Goal: Task Accomplishment & Management: Manage account settings

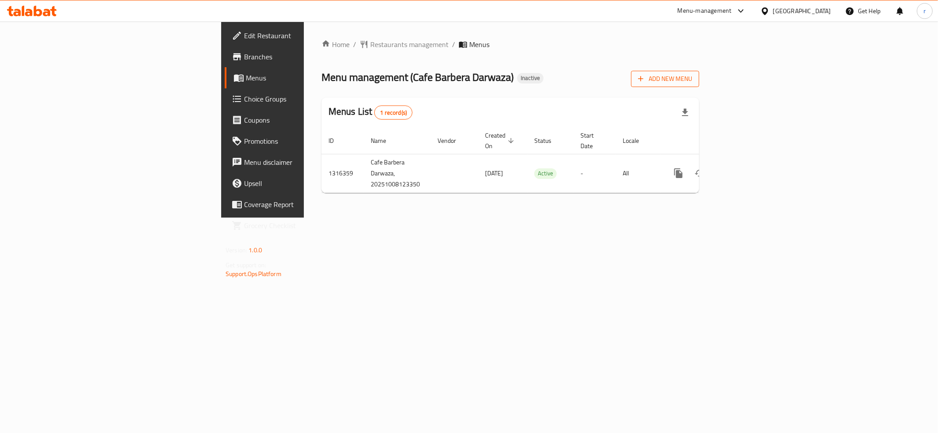
click at [692, 80] on span "Add New Menu" at bounding box center [665, 78] width 54 height 11
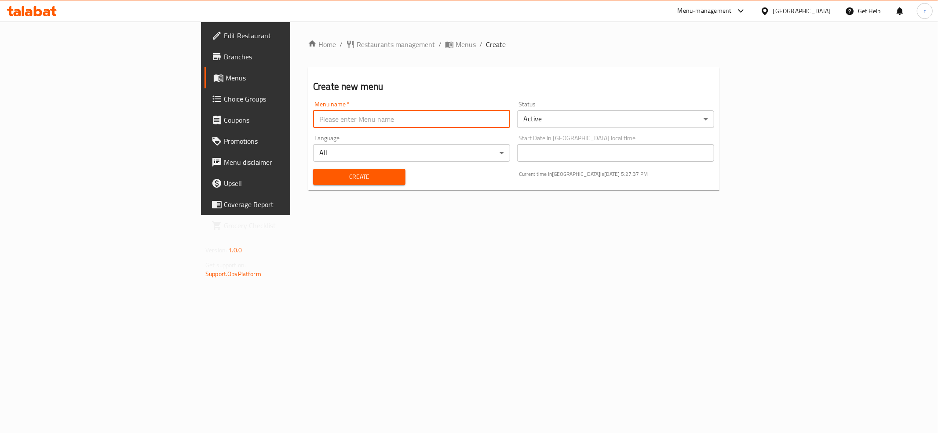
click at [313, 119] on input "text" at bounding box center [411, 119] width 197 height 18
click at [313, 117] on input "tem" at bounding box center [411, 119] width 197 height 18
type input "teem"
click at [320, 175] on span "Create" at bounding box center [359, 176] width 78 height 11
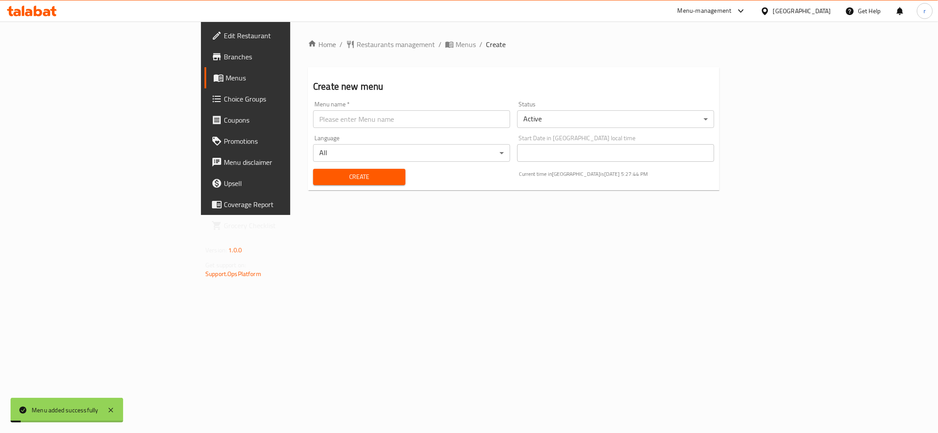
click at [302, 215] on div "Home / Restaurants management / Menus / Create Create new menu Menu name   * Me…" at bounding box center [513, 118] width 447 height 193
click at [226, 74] on span "Menus" at bounding box center [288, 78] width 125 height 11
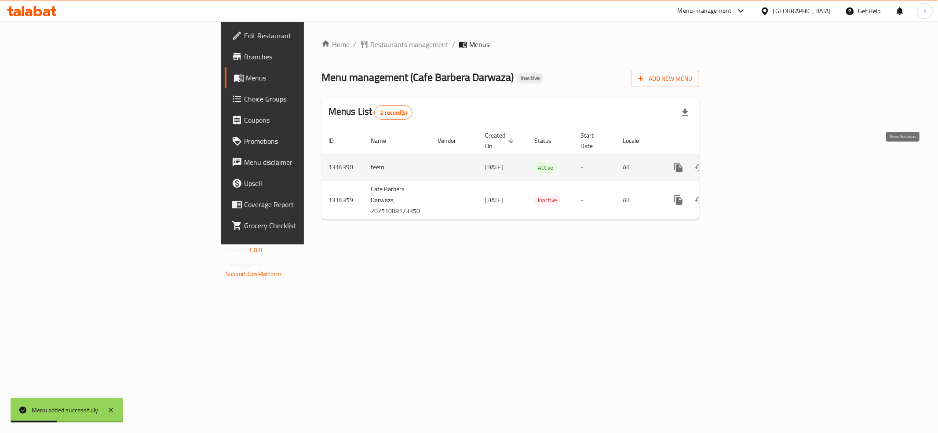
click at [747, 162] on icon "enhanced table" at bounding box center [741, 167] width 11 height 11
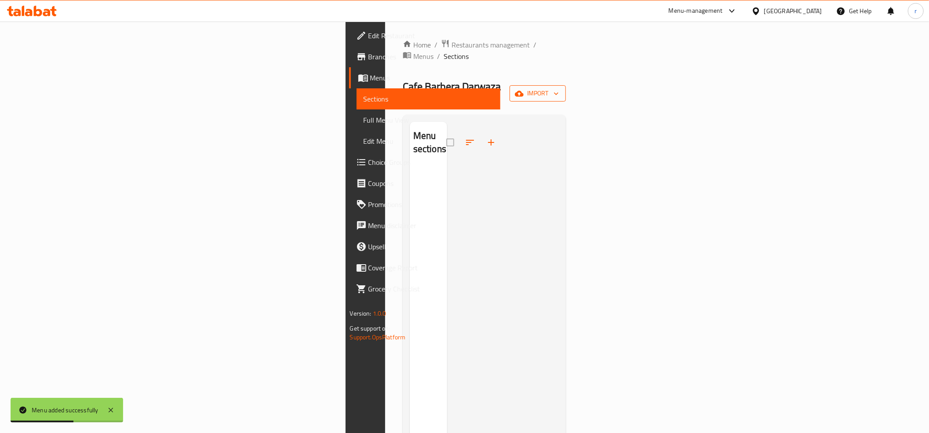
click at [566, 85] on button "import" at bounding box center [538, 93] width 56 height 16
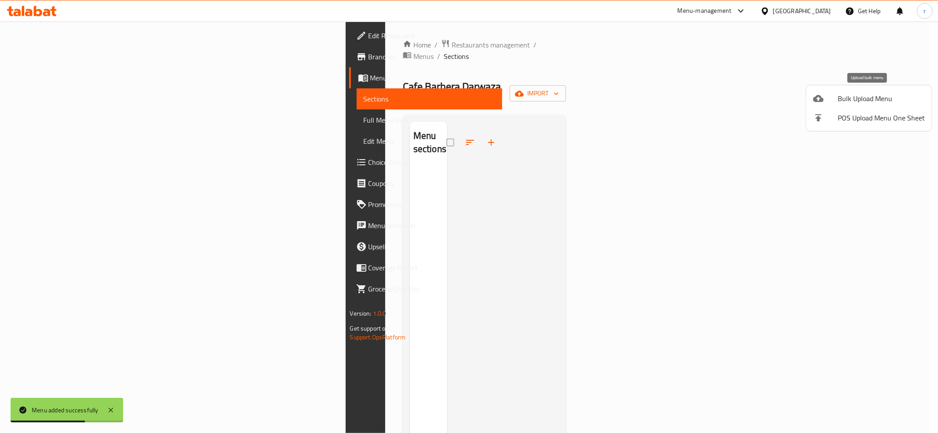
click at [814, 96] on icon at bounding box center [818, 98] width 11 height 11
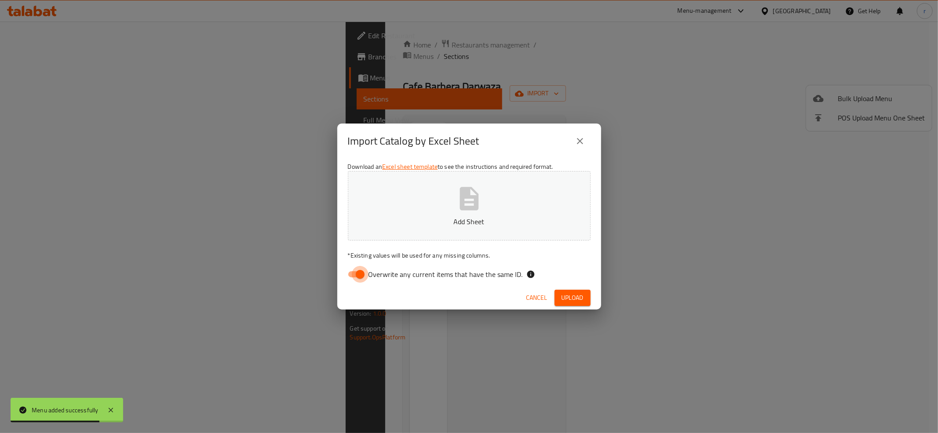
click at [355, 272] on input "Overwrite any current items that have the same ID." at bounding box center [360, 274] width 50 height 17
checkbox input "false"
click at [375, 229] on button "Add Sheet" at bounding box center [469, 205] width 243 height 69
click at [577, 306] on button "Upload" at bounding box center [572, 298] width 36 height 16
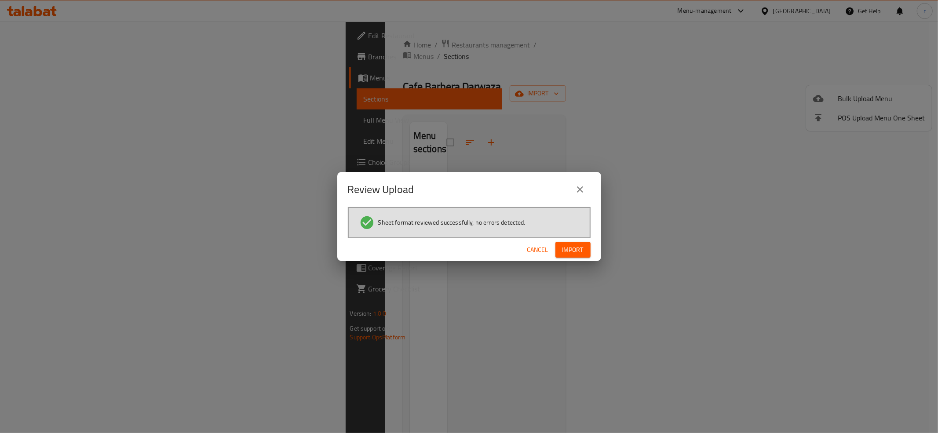
click at [577, 255] on button "Import" at bounding box center [572, 250] width 35 height 16
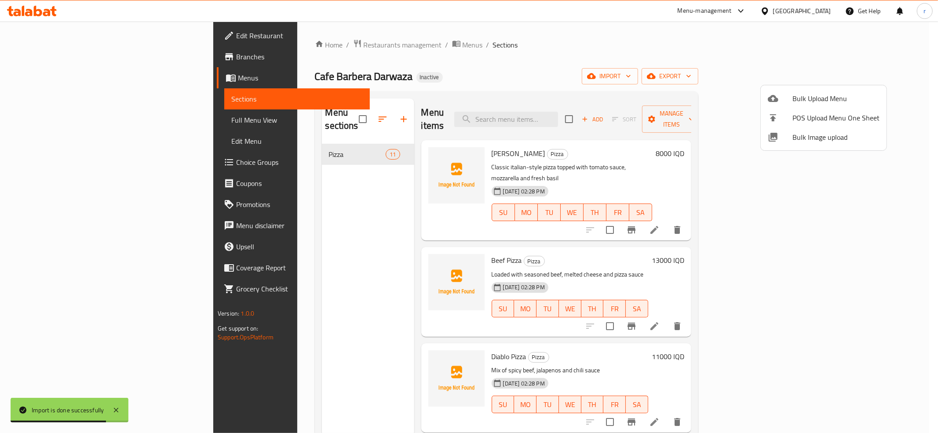
click at [398, 141] on div at bounding box center [469, 216] width 938 height 433
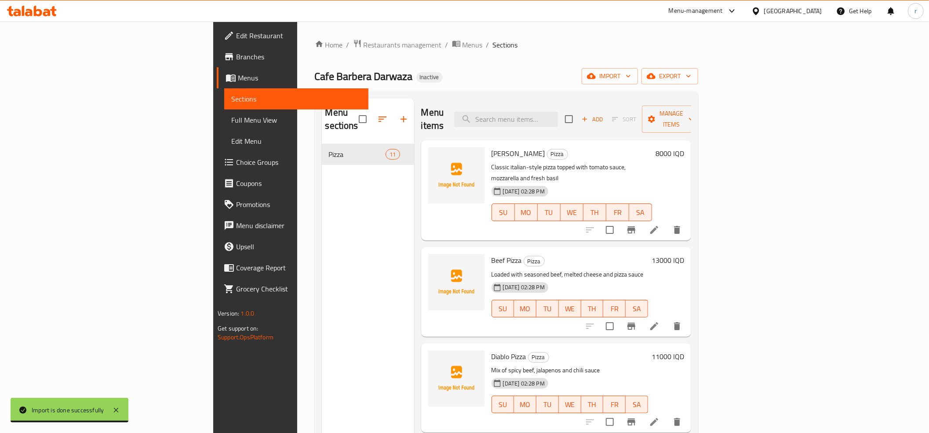
click at [491, 147] on span "[PERSON_NAME]" at bounding box center [518, 153] width 54 height 13
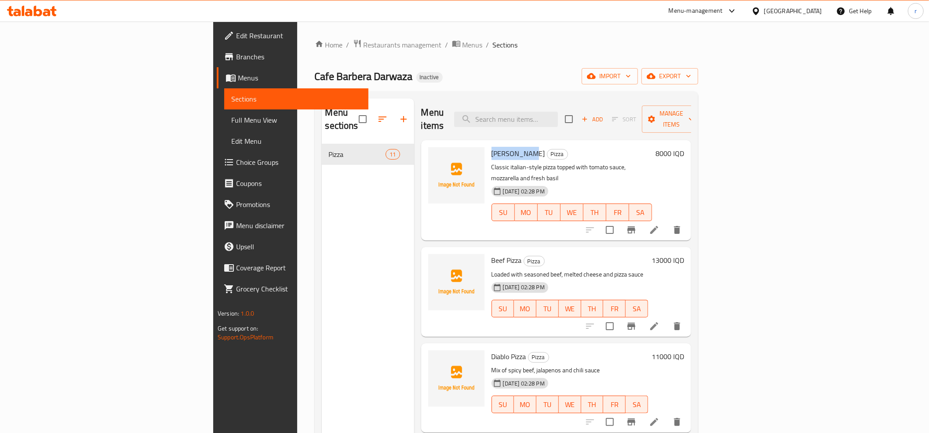
click at [491, 147] on span "[PERSON_NAME]" at bounding box center [518, 153] width 54 height 13
copy h6 "[PERSON_NAME]"
click at [435, 154] on icon "upload picture" at bounding box center [440, 159] width 11 height 11
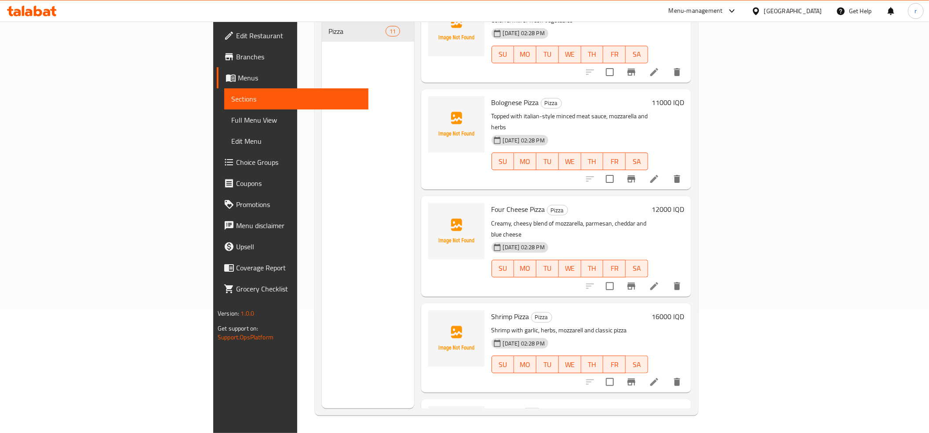
scroll to position [645, 0]
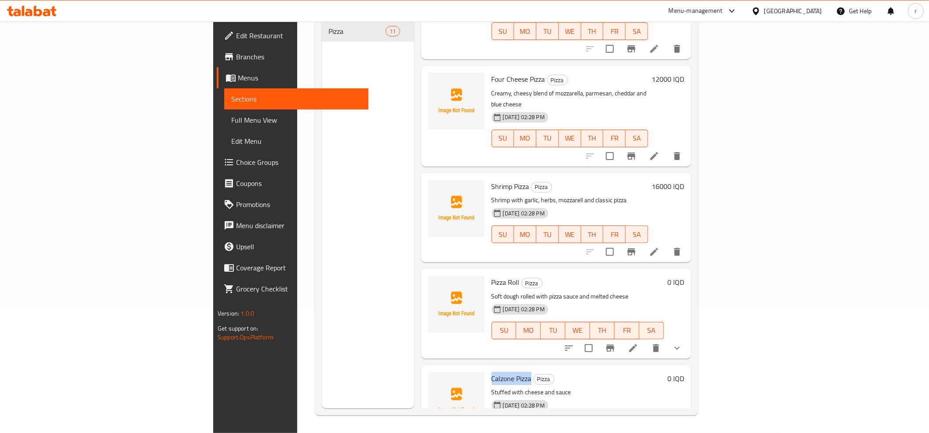
drag, startPoint x: 439, startPoint y: 332, endPoint x: 478, endPoint y: 331, distance: 39.6
click at [491, 372] on h6 "Calzone Pizza Pizza" at bounding box center [577, 378] width 172 height 12
copy span "Calzone Pizza"
click at [432, 379] on span "upload picture" at bounding box center [441, 384] width 18 height 11
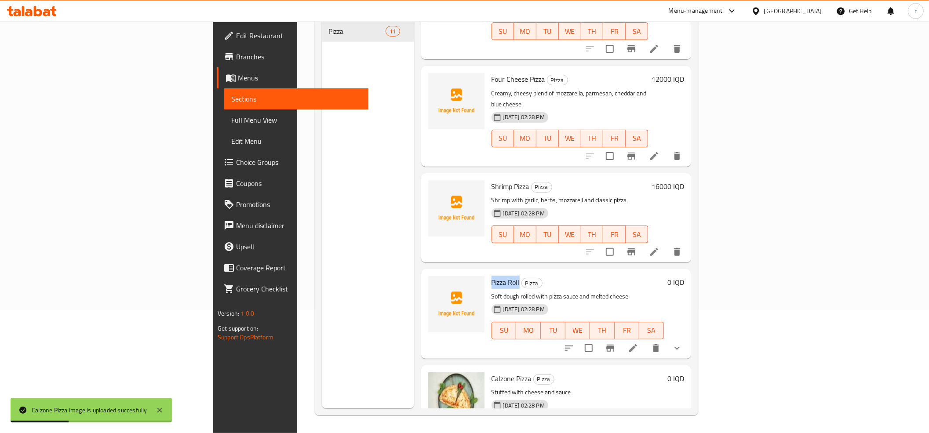
drag, startPoint x: 439, startPoint y: 235, endPoint x: 467, endPoint y: 240, distance: 28.5
click at [491, 276] on h6 "Pizza Roll Pizza" at bounding box center [577, 282] width 172 height 12
copy span "Pizza Roll"
click at [432, 280] on button "upload picture" at bounding box center [441, 289] width 18 height 18
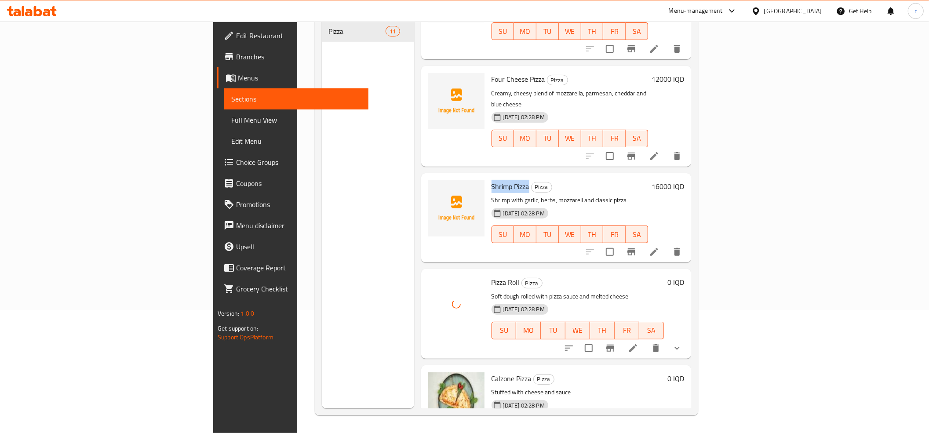
drag, startPoint x: 438, startPoint y: 139, endPoint x: 477, endPoint y: 143, distance: 38.5
click at [491, 180] on h6 "Shrimp Pizza Pizza" at bounding box center [569, 186] width 157 height 12
copy span "Shrimp Pizza"
click at [432, 187] on span "upload picture" at bounding box center [441, 192] width 18 height 11
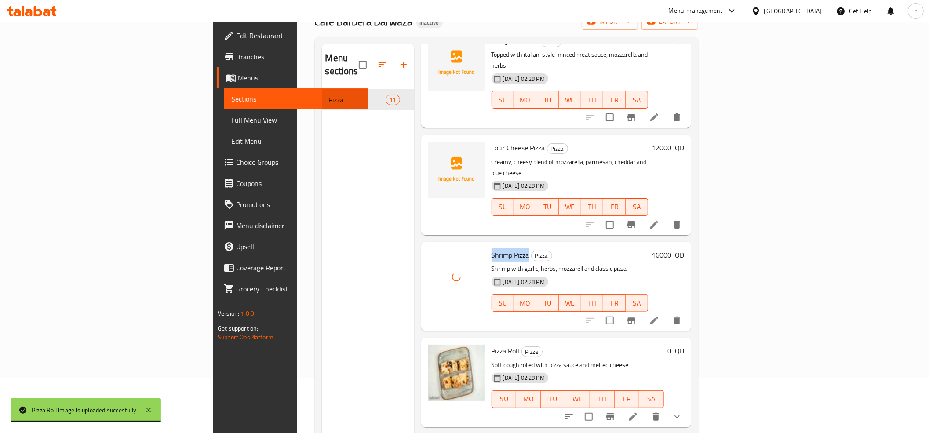
scroll to position [25, 0]
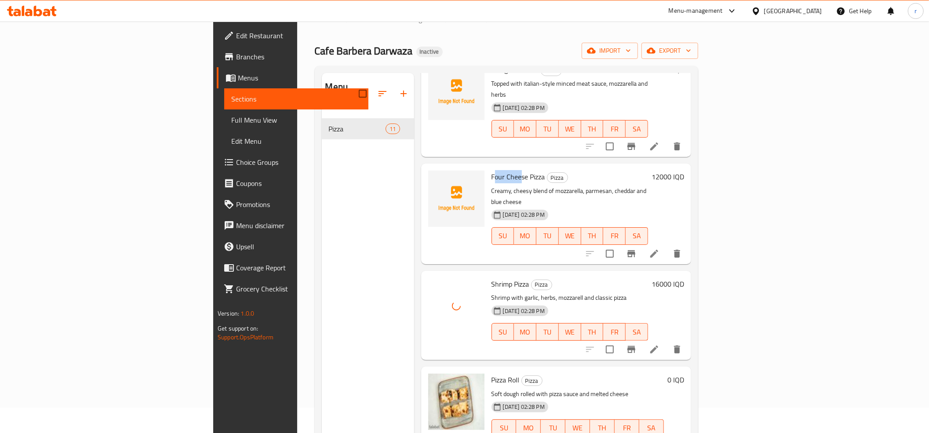
drag, startPoint x: 440, startPoint y: 140, endPoint x: 467, endPoint y: 146, distance: 27.5
click at [491, 170] on span "Four Cheese Pizza" at bounding box center [518, 176] width 54 height 13
click at [433, 167] on div at bounding box center [456, 213] width 63 height 93
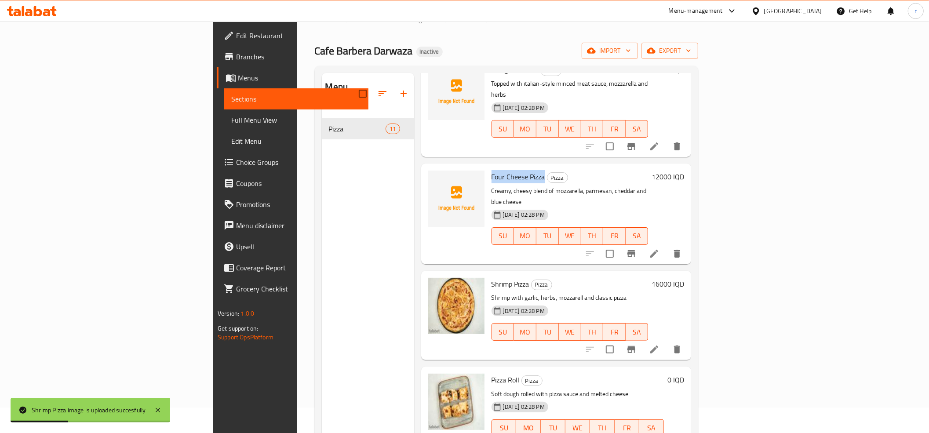
drag, startPoint x: 438, startPoint y: 141, endPoint x: 491, endPoint y: 147, distance: 54.0
click at [491, 171] on h6 "Four Cheese Pizza Pizza" at bounding box center [569, 177] width 157 height 12
copy span "Four Cheese Pizza"
click at [435, 178] on icon "upload picture" at bounding box center [440, 183] width 11 height 11
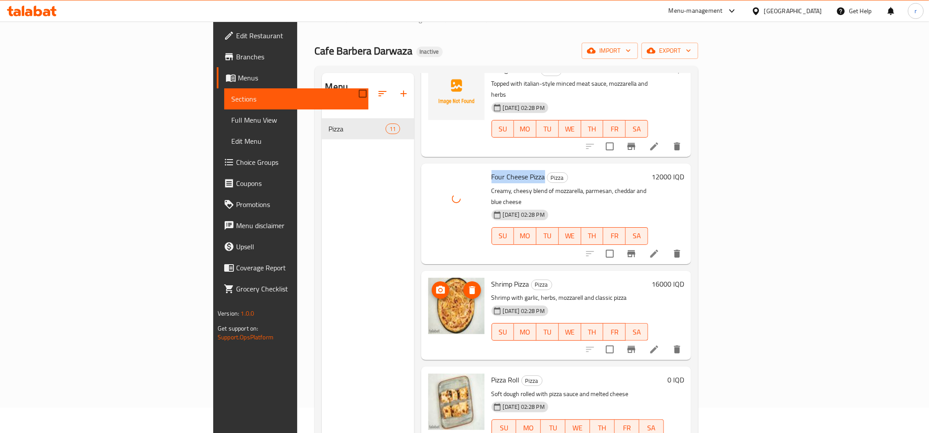
scroll to position [450, 0]
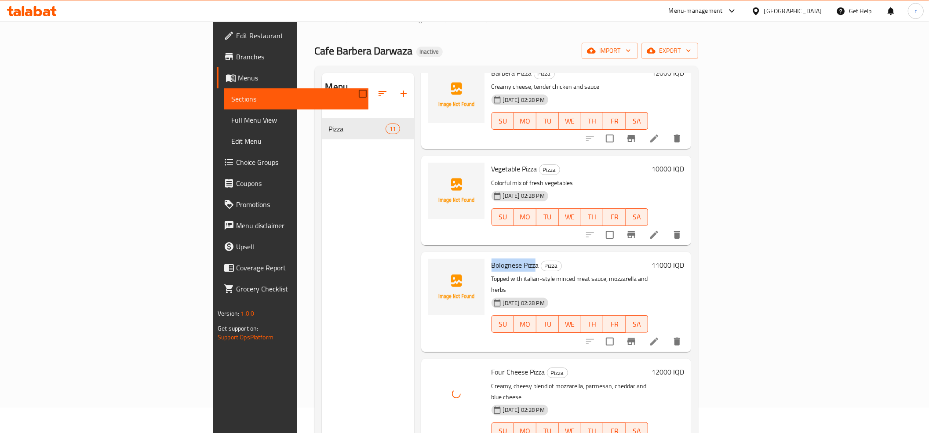
drag, startPoint x: 440, startPoint y: 240, endPoint x: 483, endPoint y: 245, distance: 43.4
click at [491, 258] on span "Bolognese Pizza" at bounding box center [514, 264] width 47 height 13
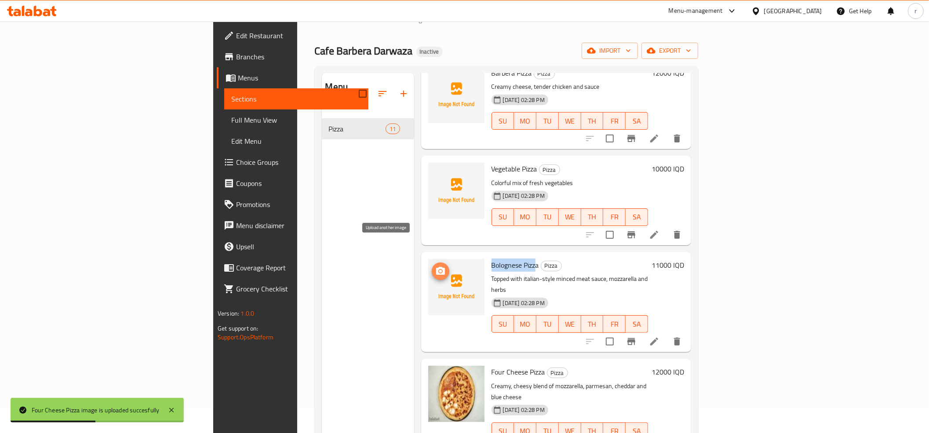
click at [436, 267] on icon "upload picture" at bounding box center [440, 271] width 9 height 8
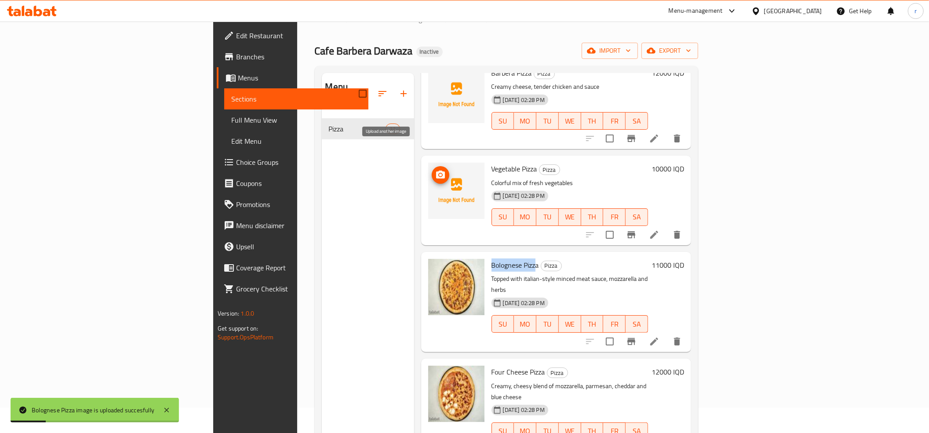
click at [436, 171] on icon "upload picture" at bounding box center [440, 175] width 9 height 8
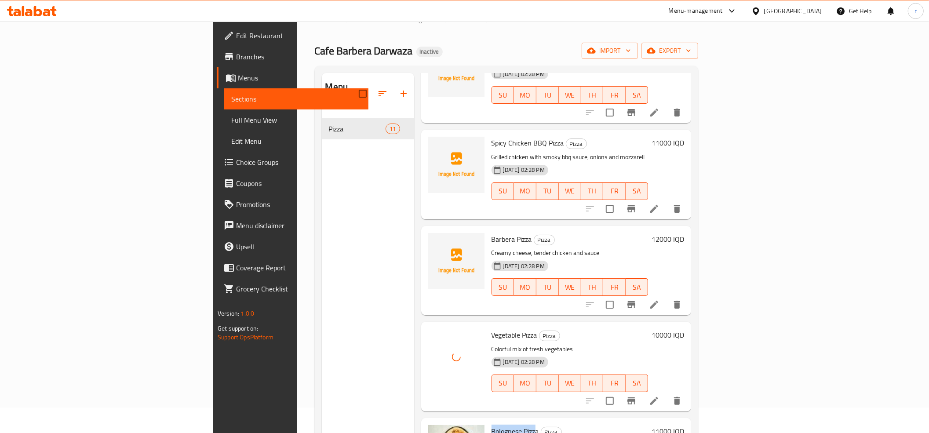
scroll to position [254, 0]
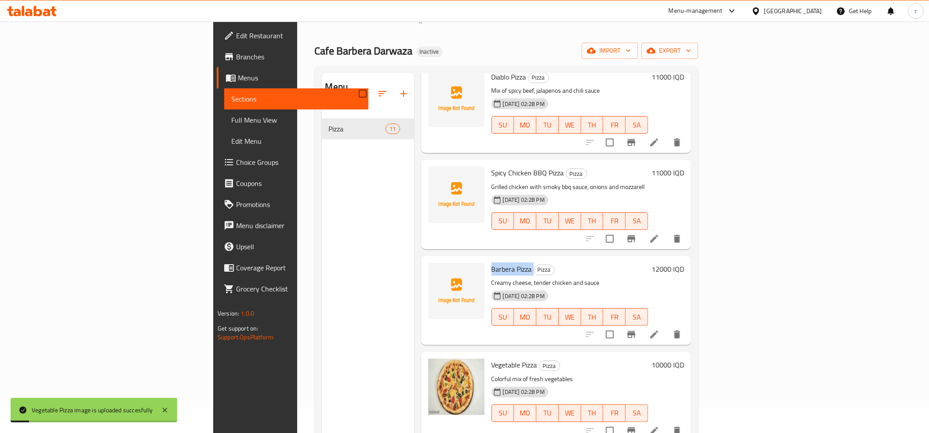
drag, startPoint x: 440, startPoint y: 241, endPoint x: 480, endPoint y: 248, distance: 40.6
click at [491, 263] on h6 "Barbera Pizza Pizza" at bounding box center [569, 269] width 157 height 12
copy h6 "Barbera Pizza"
click at [435, 270] on icon "upload picture" at bounding box center [440, 275] width 11 height 11
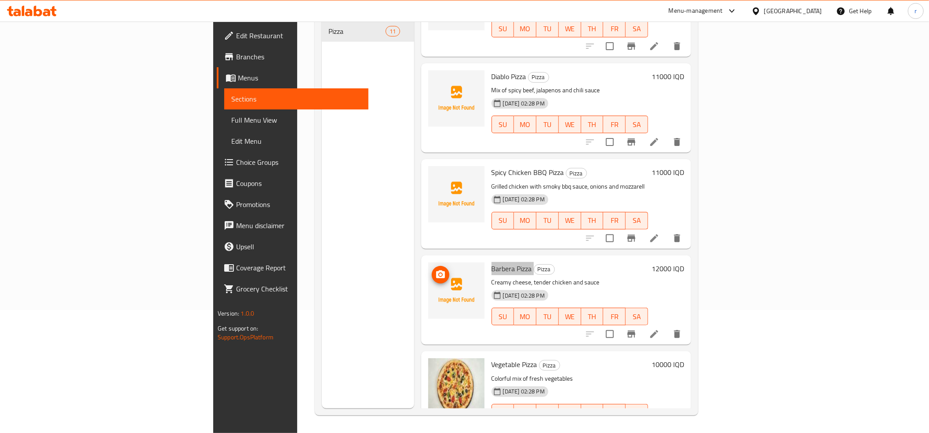
scroll to position [59, 0]
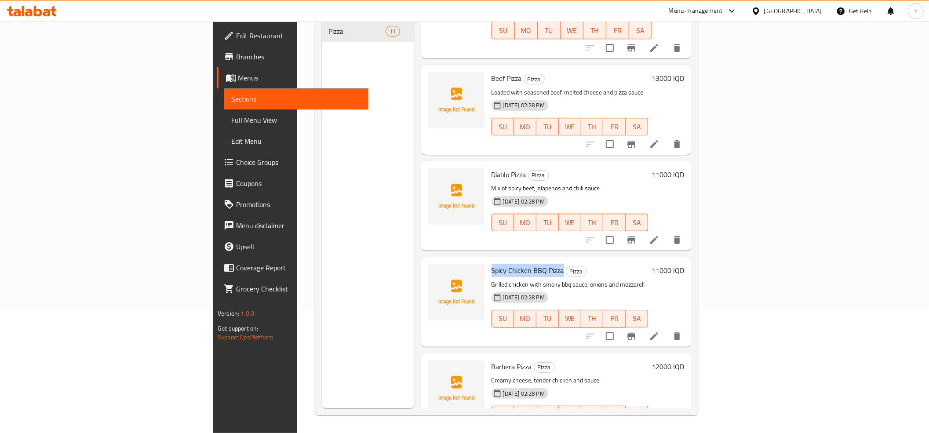
drag, startPoint x: 438, startPoint y: 245, endPoint x: 504, endPoint y: 247, distance: 66.0
click at [509, 264] on span "Spicy Chicken BBQ Pizza" at bounding box center [527, 270] width 73 height 13
copy span "Spicy Chicken BBQ Pizza"
click at [436, 272] on icon "upload picture" at bounding box center [440, 276] width 9 height 8
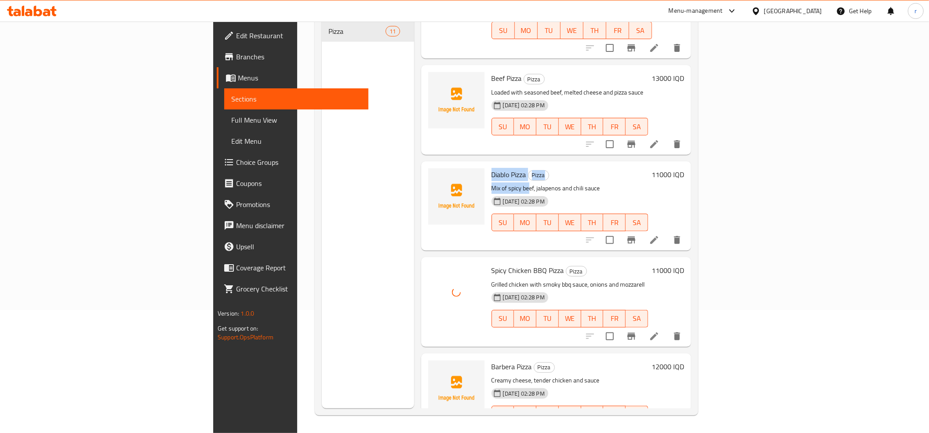
drag, startPoint x: 438, startPoint y: 150, endPoint x: 477, endPoint y: 157, distance: 39.2
click at [488, 165] on div "Diablo Pizza Pizza Mix of spicy beef, jalapenos and chili sauce [DATE] 02:28 PM…" at bounding box center [570, 206] width 164 height 82
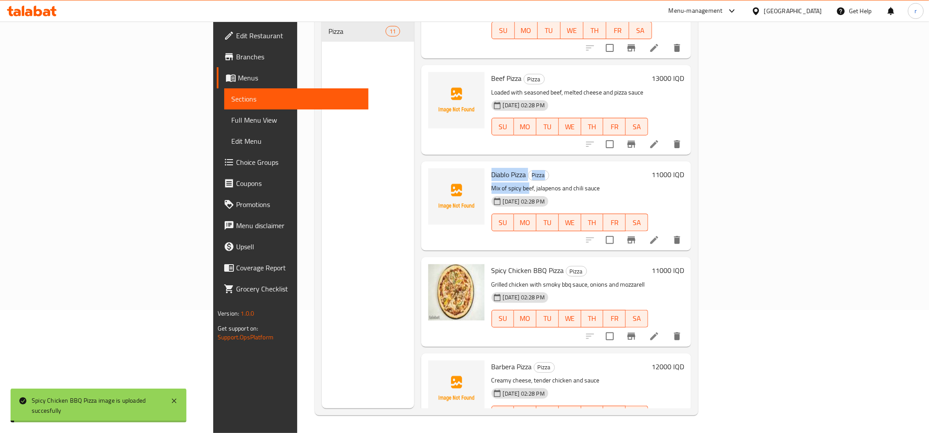
click at [491, 168] on span "Diablo Pizza" at bounding box center [508, 174] width 35 height 13
copy h6 "Diablo Pizza"
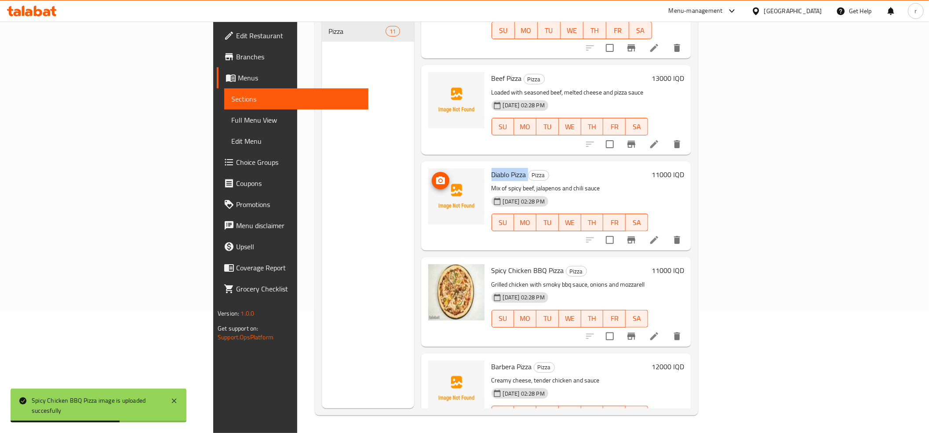
click at [436, 176] on icon "upload picture" at bounding box center [440, 180] width 9 height 8
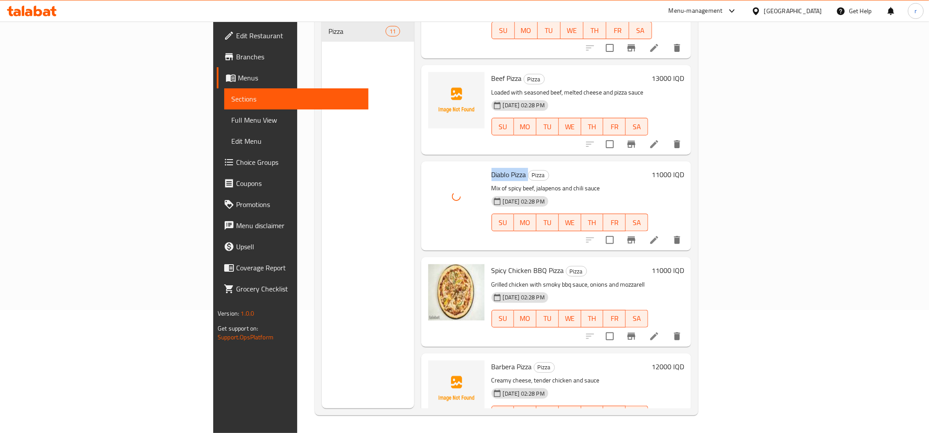
scroll to position [0, 0]
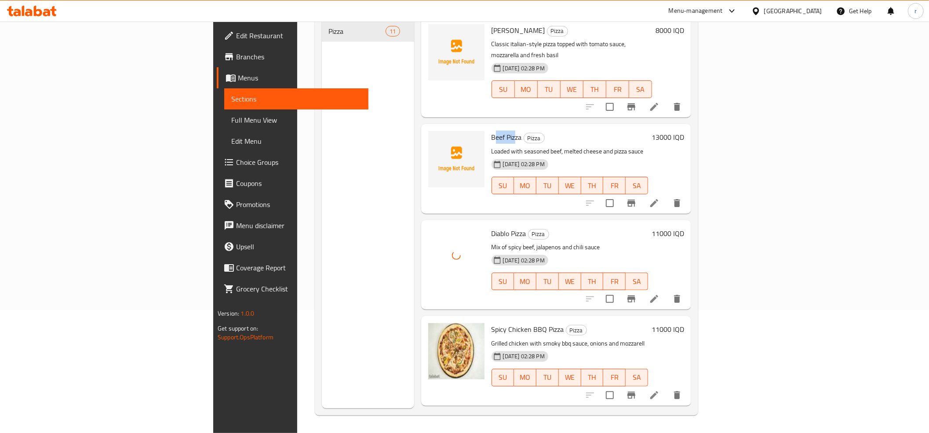
drag, startPoint x: 440, startPoint y: 109, endPoint x: 463, endPoint y: 111, distance: 22.5
click at [491, 131] on span "Beef Pizza" at bounding box center [506, 137] width 30 height 13
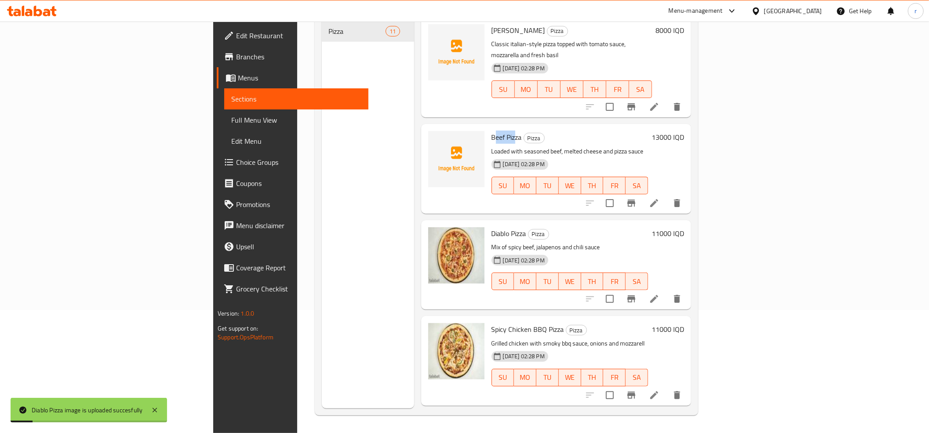
click at [491, 131] on span "Beef Pizza" at bounding box center [506, 137] width 30 height 13
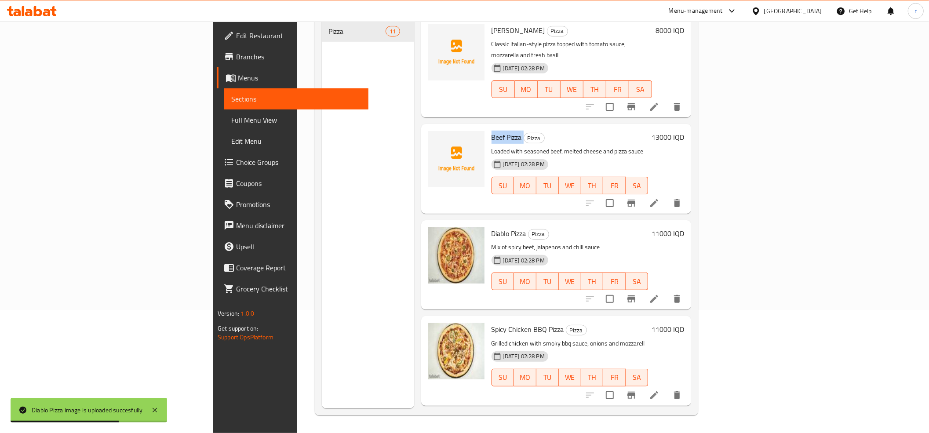
copy h6 "Beef Pizza"
click at [435, 138] on icon "upload picture" at bounding box center [440, 143] width 11 height 11
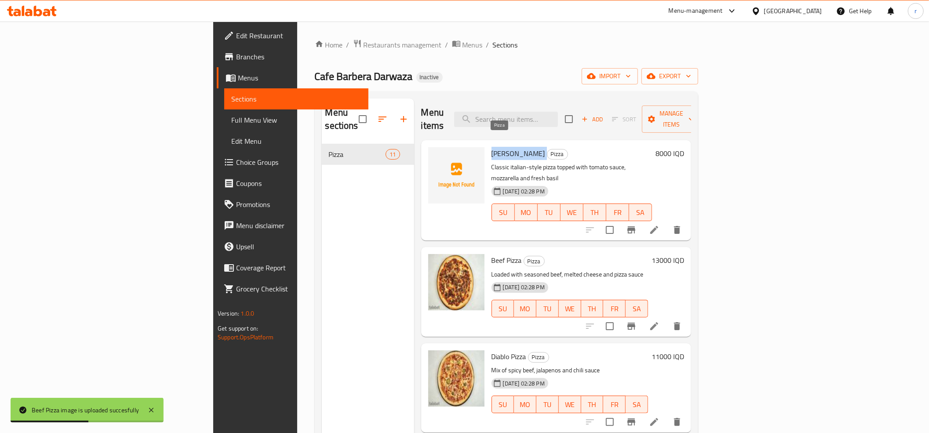
drag, startPoint x: 439, startPoint y: 136, endPoint x: 489, endPoint y: 142, distance: 50.8
click at [491, 147] on h6 "Margherita Pizza Pizza" at bounding box center [571, 153] width 160 height 12
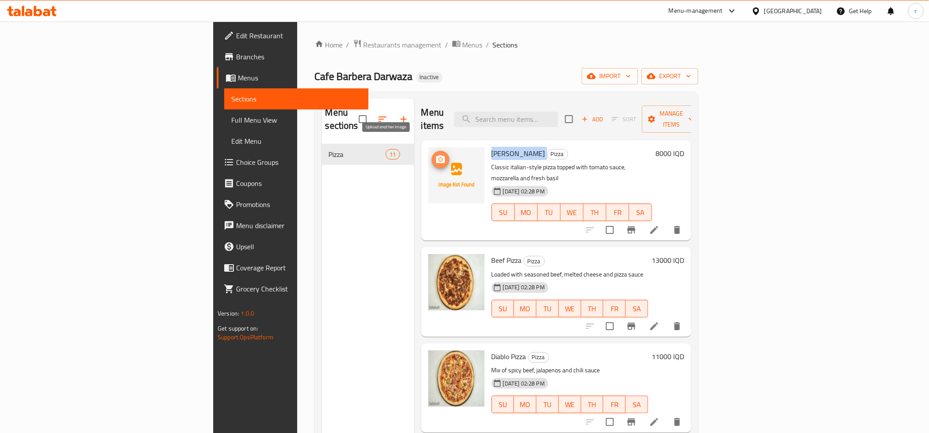
click at [435, 154] on icon "upload picture" at bounding box center [440, 159] width 11 height 11
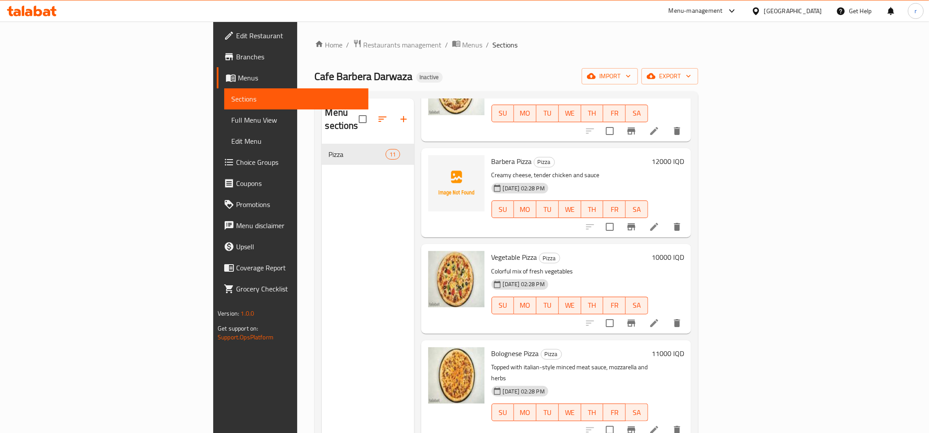
scroll to position [391, 0]
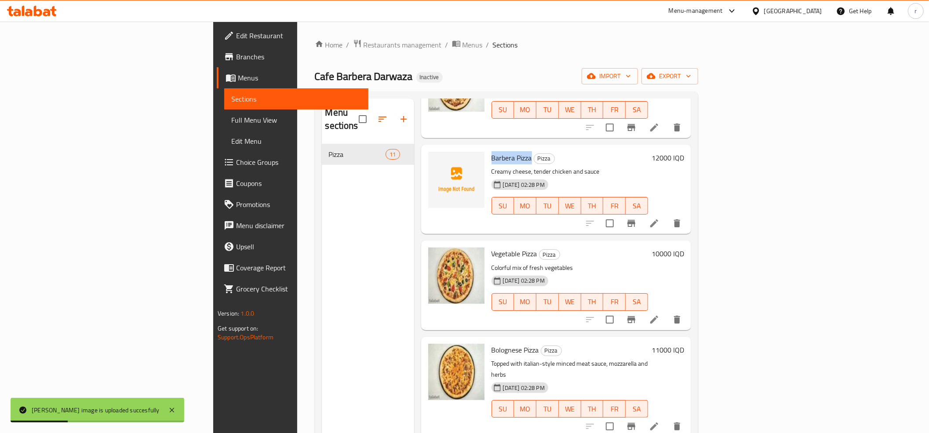
drag, startPoint x: 439, startPoint y: 134, endPoint x: 479, endPoint y: 139, distance: 40.8
click at [491, 152] on h6 "Barbera Pizza Pizza" at bounding box center [569, 158] width 157 height 12
copy span "Barbera Pizza"
click at [436, 160] on icon "upload picture" at bounding box center [440, 164] width 9 height 8
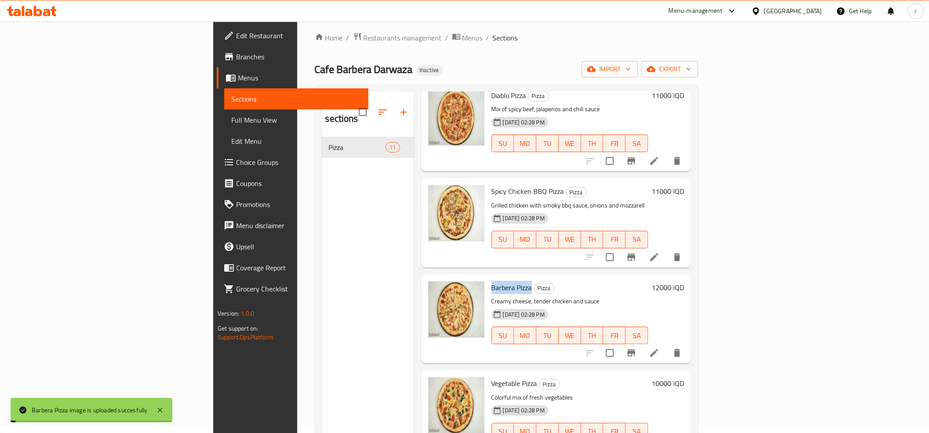
scroll to position [0, 0]
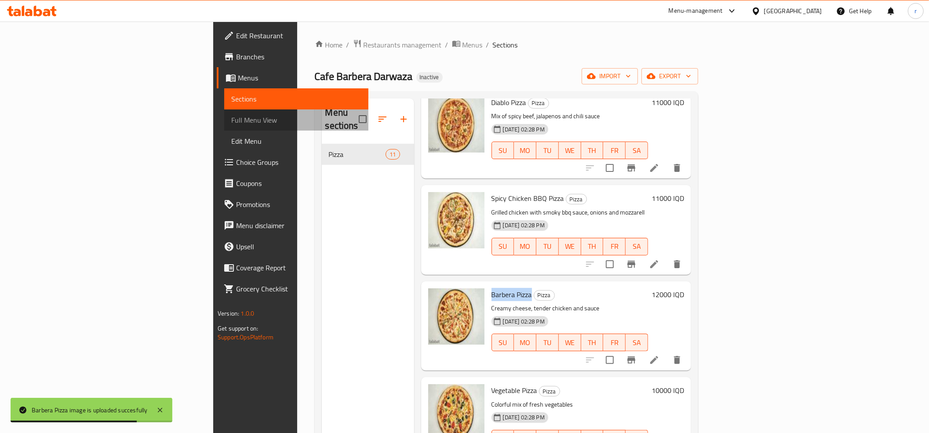
click at [231, 116] on span "Full Menu View" at bounding box center [296, 120] width 130 height 11
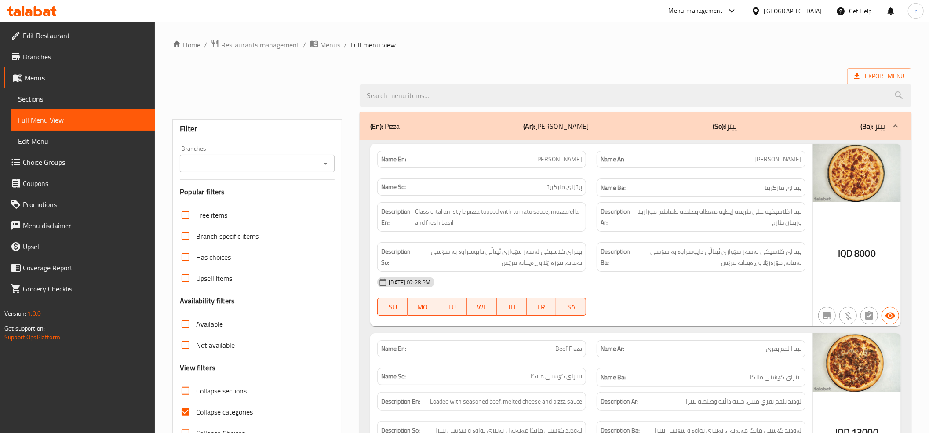
click at [183, 410] on input "Collapse categories" at bounding box center [185, 411] width 21 height 21
checkbox input "false"
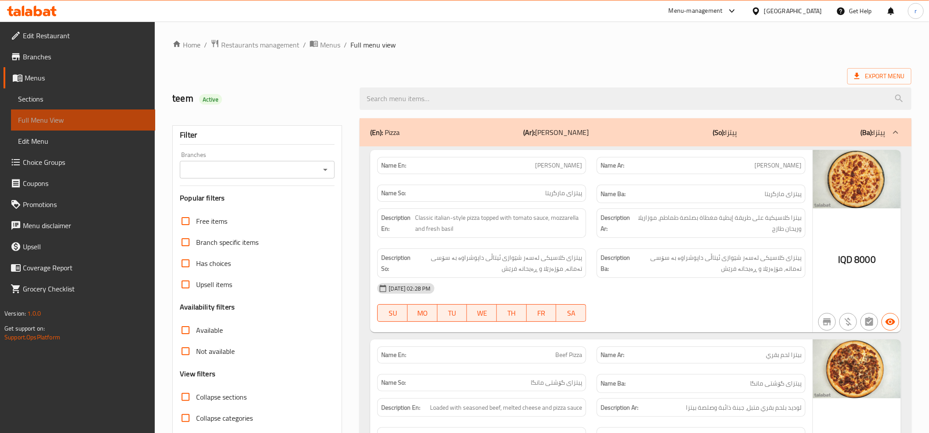
click at [108, 125] on span "Full Menu View" at bounding box center [83, 120] width 130 height 11
click at [61, 103] on span "Sections" at bounding box center [83, 99] width 130 height 11
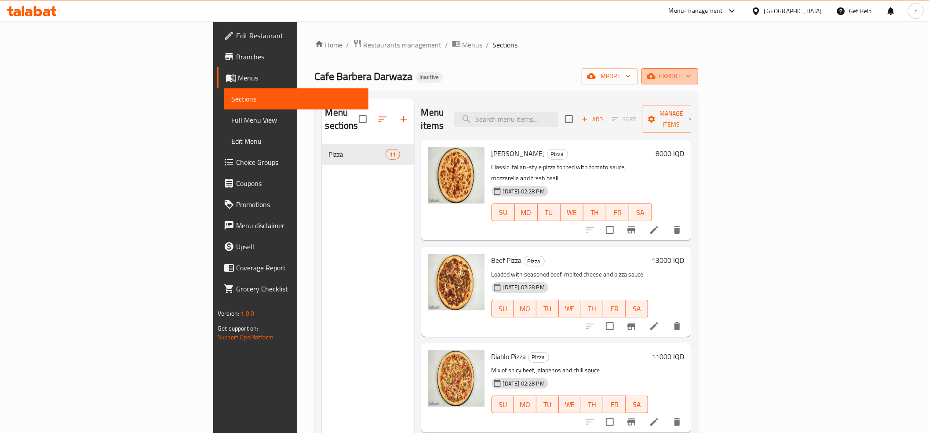
click at [691, 74] on span "export" at bounding box center [669, 76] width 43 height 11
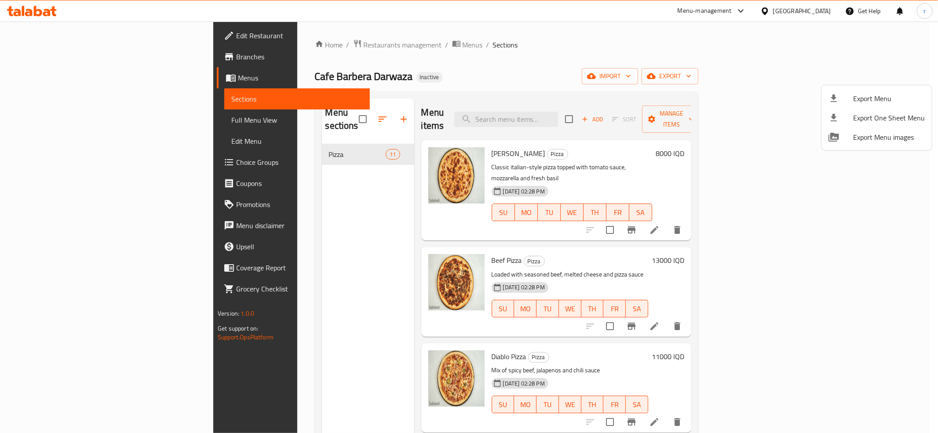
click at [832, 80] on div at bounding box center [469, 216] width 938 height 433
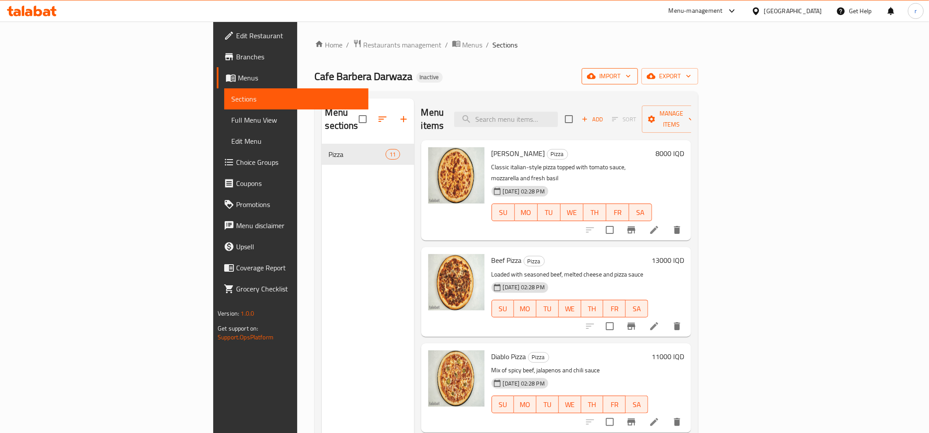
click at [631, 76] on span "import" at bounding box center [610, 76] width 42 height 11
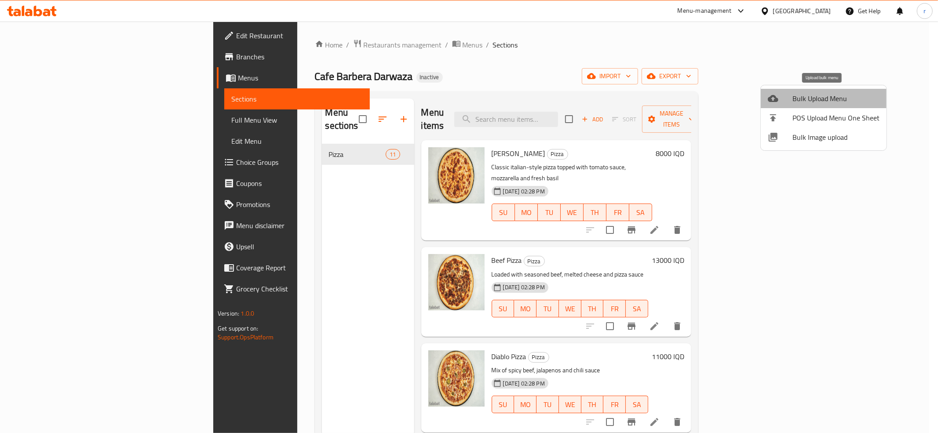
click at [828, 98] on span "Bulk Upload Menu" at bounding box center [835, 98] width 87 height 11
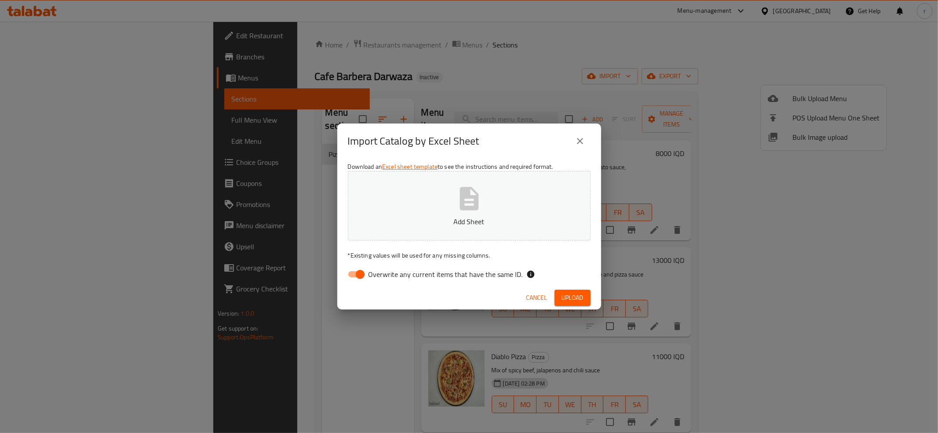
click at [353, 273] on input "Overwrite any current items that have the same ID." at bounding box center [360, 274] width 50 height 17
checkbox input "false"
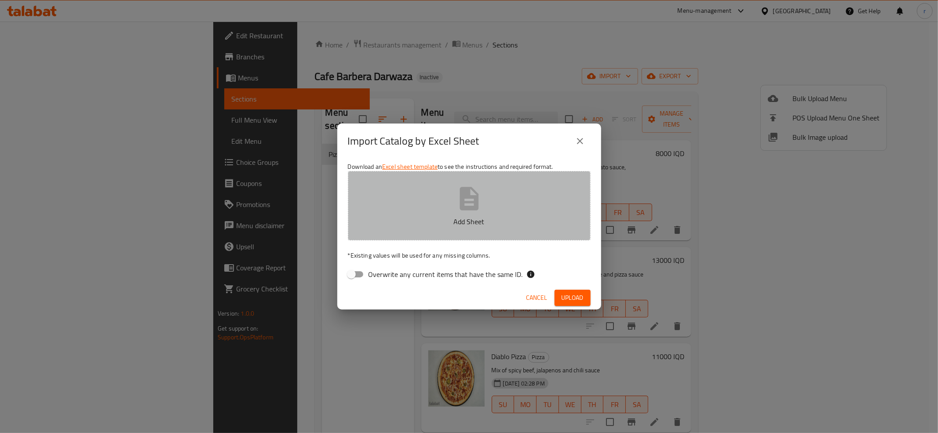
click at [451, 196] on button "Add Sheet" at bounding box center [469, 205] width 243 height 69
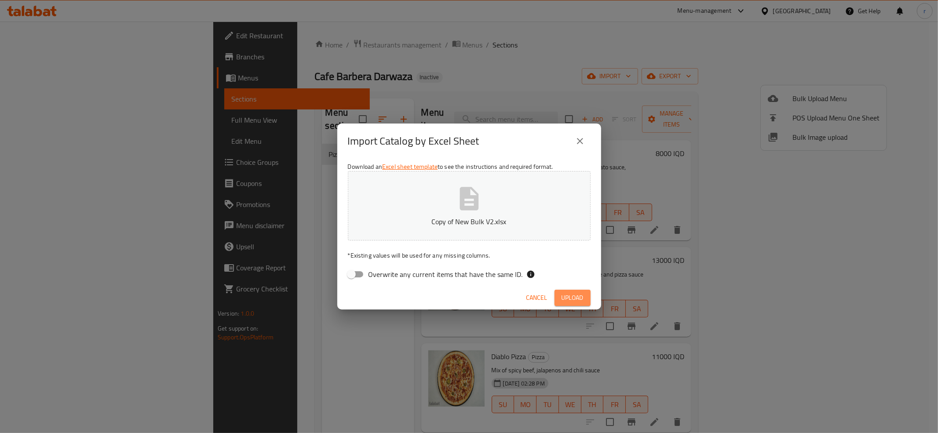
click at [571, 301] on span "Upload" at bounding box center [572, 297] width 22 height 11
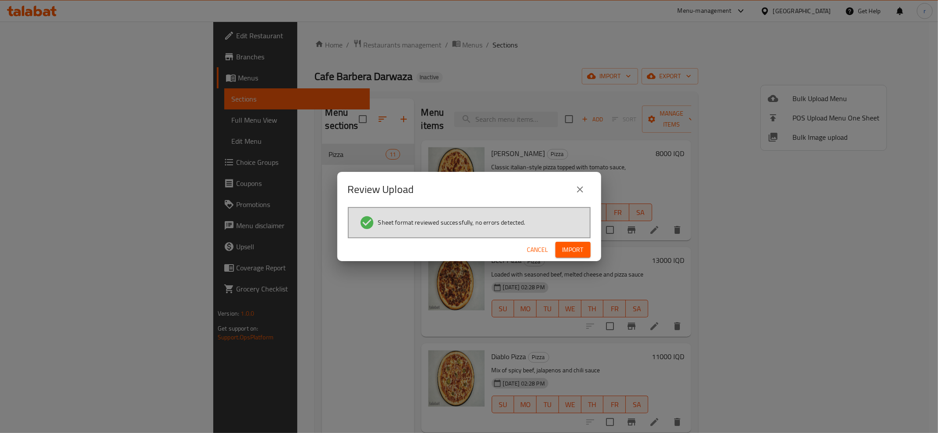
click at [571, 244] on span "Import" at bounding box center [572, 249] width 21 height 11
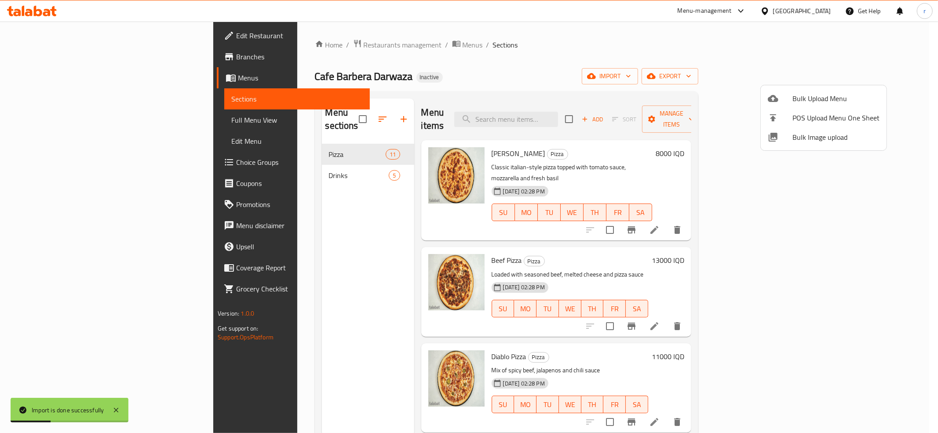
click at [257, 250] on div at bounding box center [469, 216] width 938 height 433
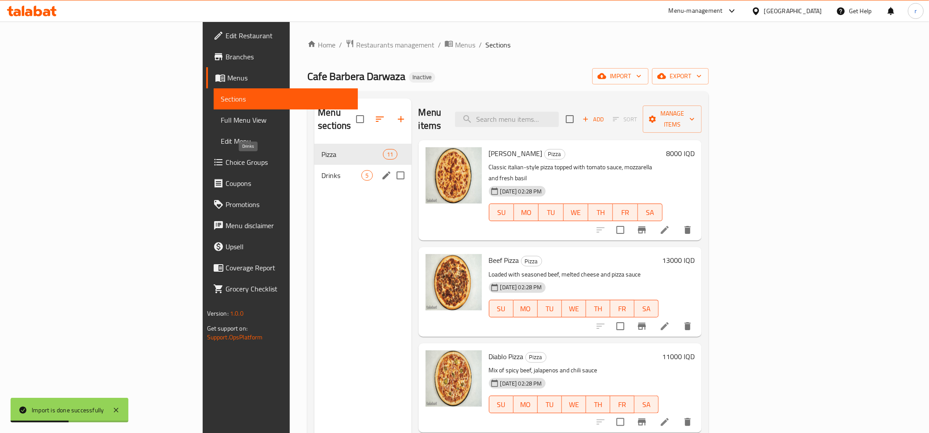
click at [321, 170] on span "Drinks" at bounding box center [341, 175] width 40 height 11
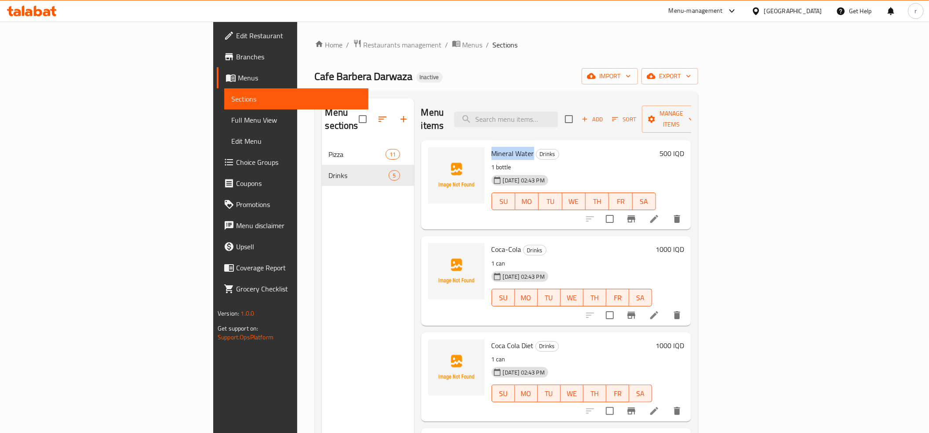
drag, startPoint x: 439, startPoint y: 142, endPoint x: 479, endPoint y: 144, distance: 40.1
click at [491, 147] on span "Mineral Water" at bounding box center [512, 153] width 43 height 13
click at [432, 154] on span "upload picture" at bounding box center [441, 159] width 18 height 11
click at [432, 250] on span "upload picture" at bounding box center [441, 255] width 18 height 11
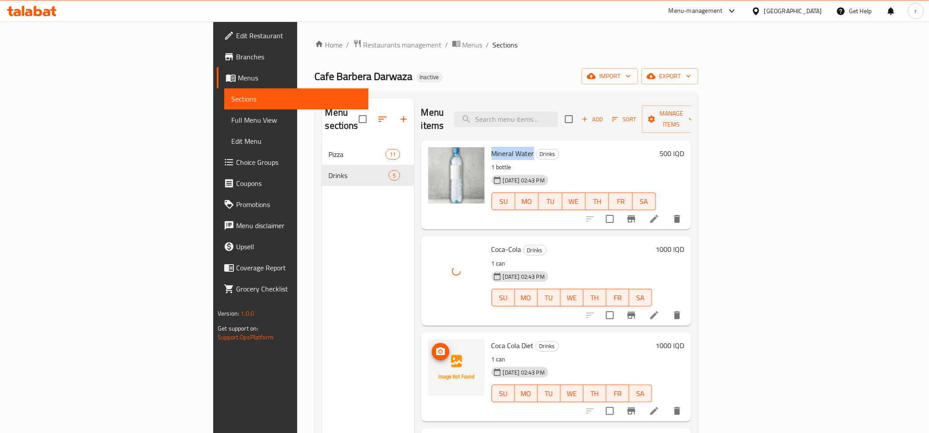
click at [435, 346] on icon "upload picture" at bounding box center [440, 351] width 11 height 11
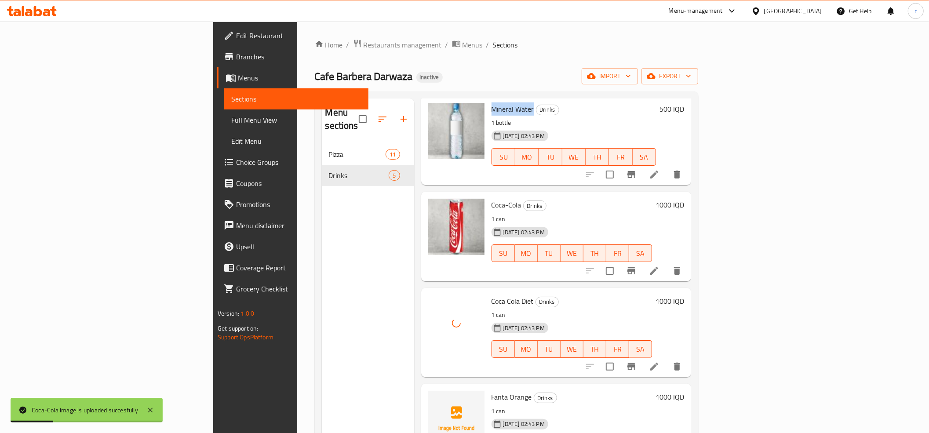
scroll to position [69, 0]
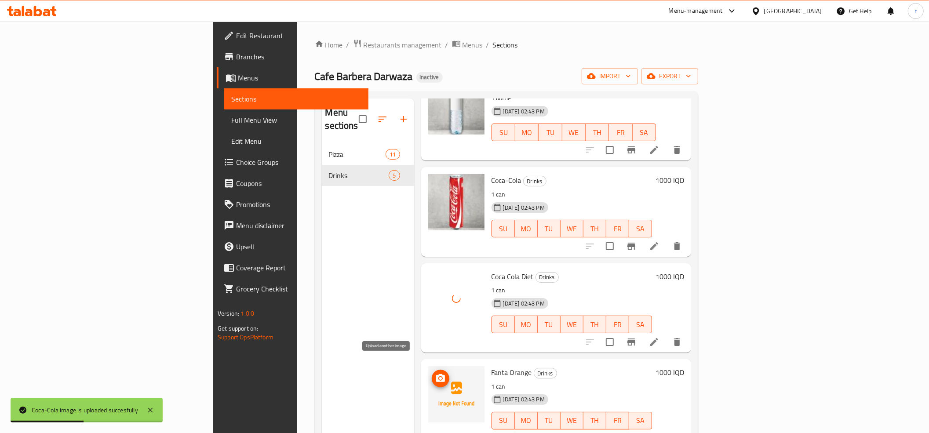
click at [436, 374] on icon "upload picture" at bounding box center [440, 378] width 9 height 8
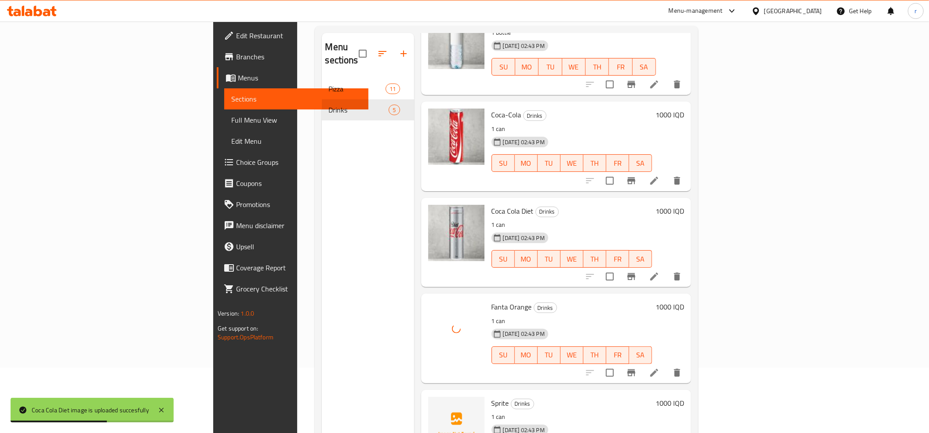
scroll to position [124, 0]
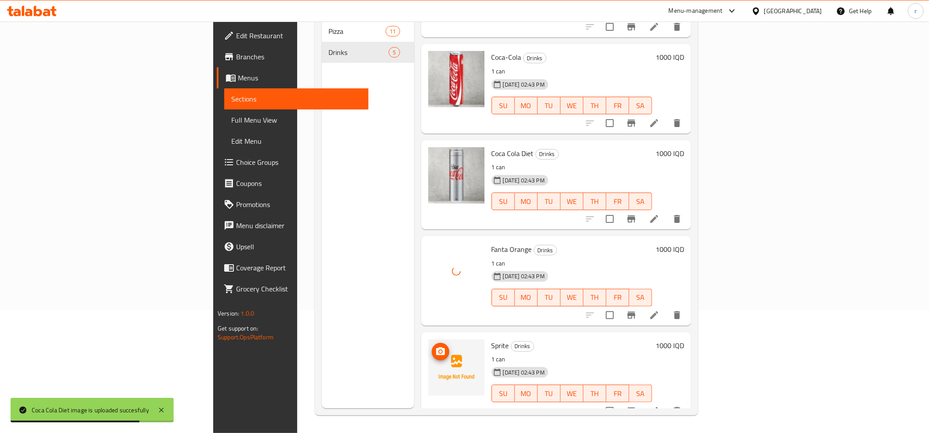
click at [435, 346] on icon "upload picture" at bounding box center [440, 351] width 11 height 11
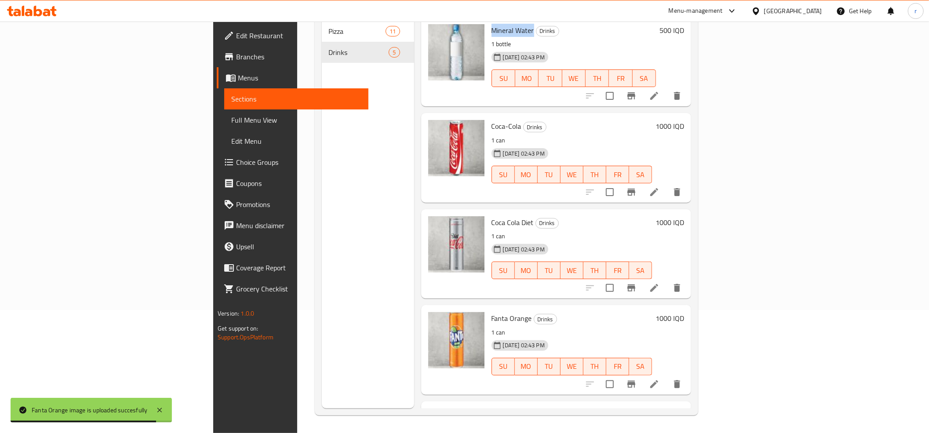
scroll to position [0, 0]
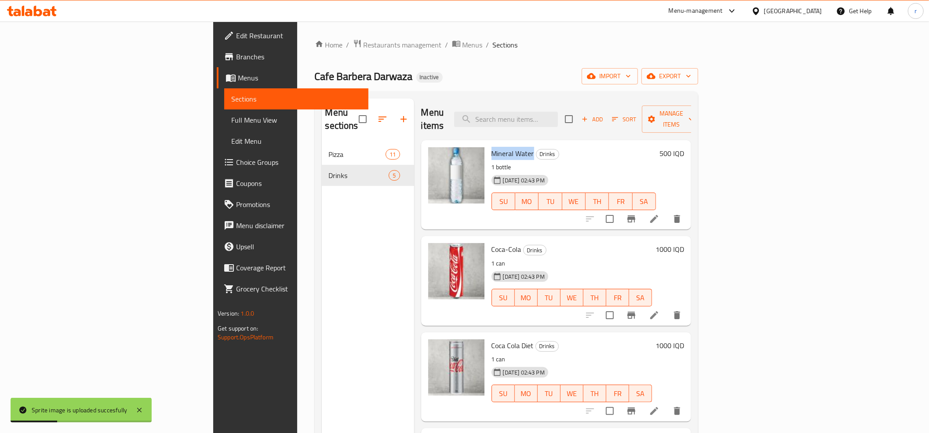
click at [231, 115] on span "Full Menu View" at bounding box center [296, 120] width 130 height 11
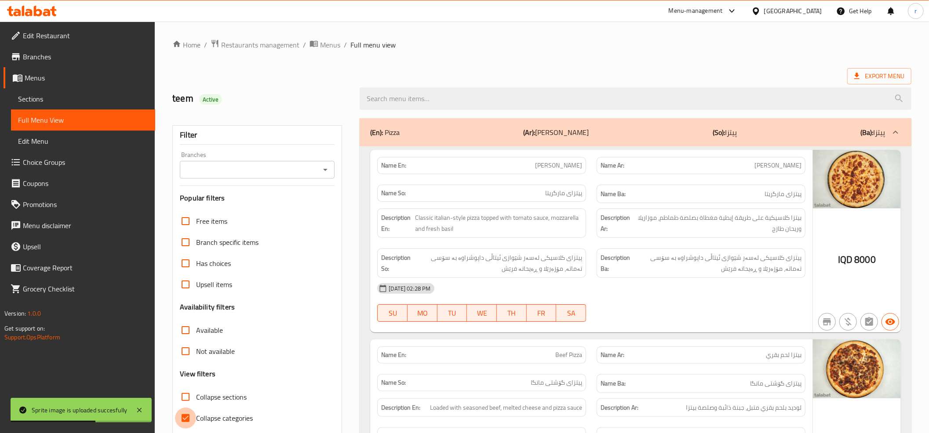
click at [186, 419] on input "Collapse categories" at bounding box center [185, 418] width 21 height 21
checkbox input "false"
click at [326, 175] on icon "Open" at bounding box center [325, 169] width 11 height 11
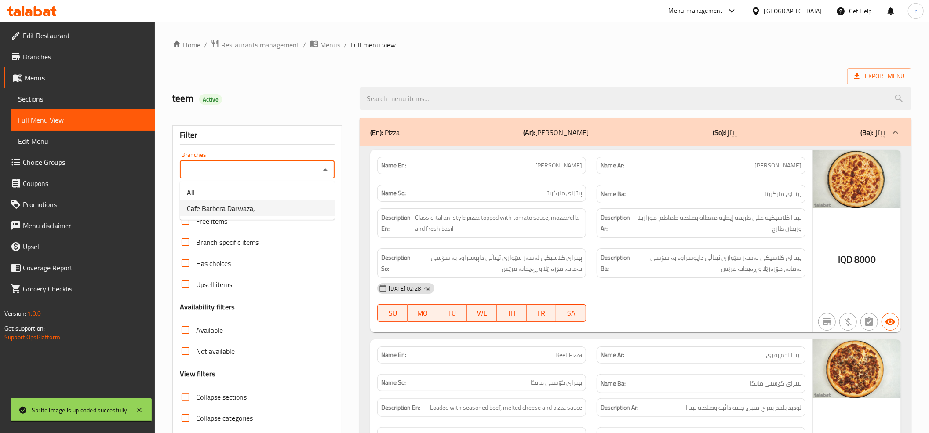
click at [299, 210] on li "Cafe Barbera Darwaza," at bounding box center [257, 208] width 155 height 16
type input "Cafe Barbera Darwaza,"
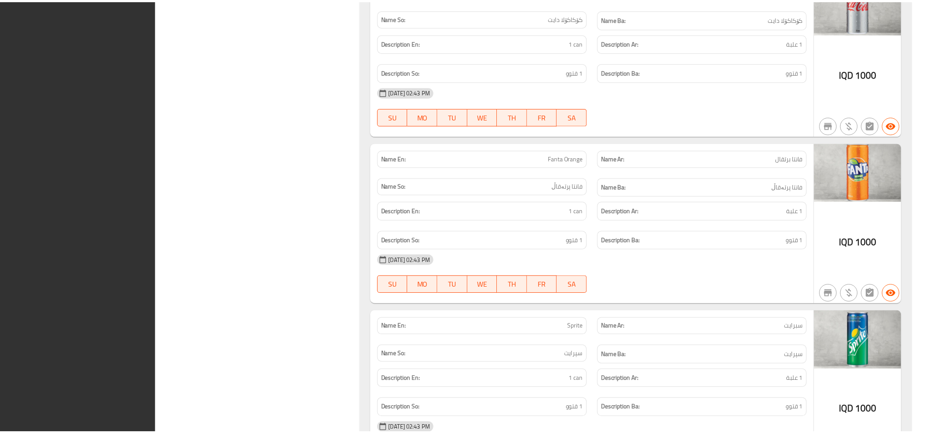
scroll to position [2849, 0]
